Goal: Task Accomplishment & Management: Complete application form

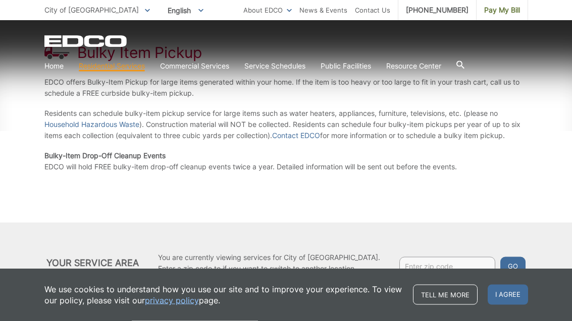
scroll to position [185, 0]
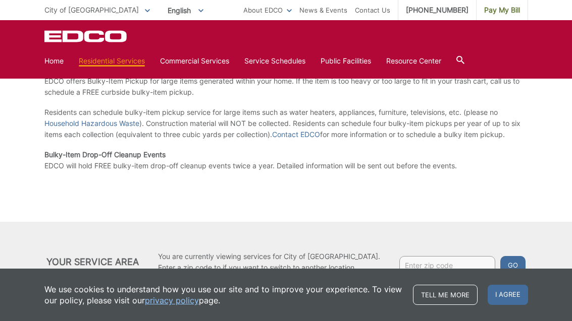
click at [547, 34] on div "EDCO Logo Home Residential Services Residential Recycling Organic Recycling Tra…" at bounding box center [286, 49] width 572 height 59
click at [330, 236] on div "Your Service Area You are currently viewing services for City of El Cajon. Ente…" at bounding box center [286, 262] width 572 height 80
click at [413, 268] on input "Enter zip code" at bounding box center [447, 265] width 96 height 18
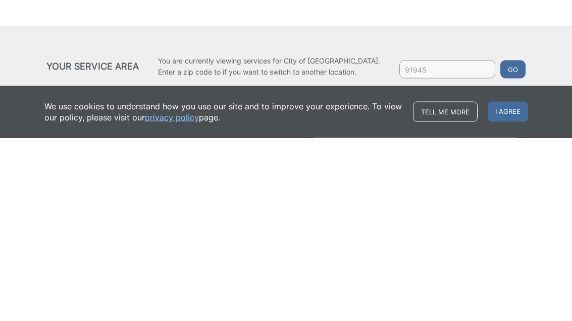
type input "91945"
click at [506, 244] on button "Go" at bounding box center [512, 253] width 25 height 18
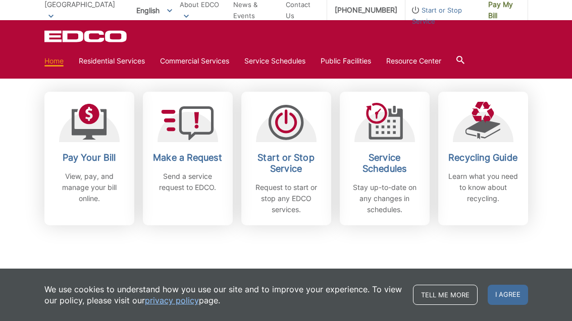
scroll to position [276, 0]
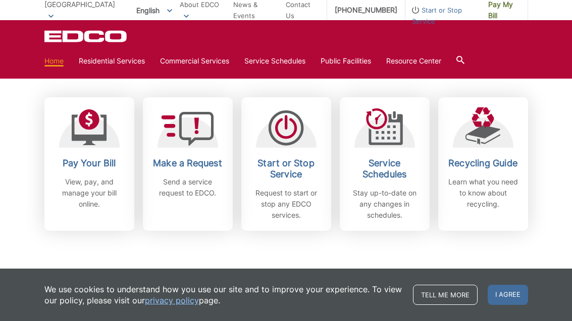
click at [206, 165] on h2 "Make a Request" at bounding box center [187, 163] width 75 height 11
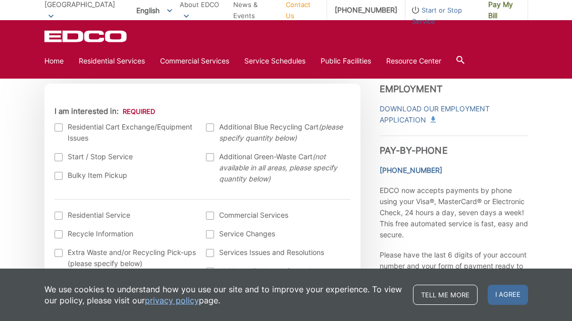
scroll to position [301, 0]
click at [60, 179] on div at bounding box center [58, 177] width 8 height 8
click at [0, 0] on input "Bulky Item Pickup" at bounding box center [0, 0] width 0 height 0
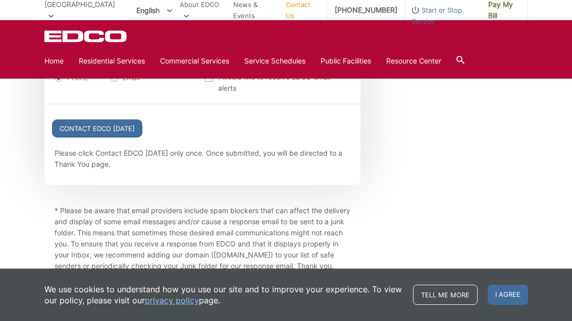
scroll to position [1221, 0]
